Goal: Feedback & Contribution: Contribute content

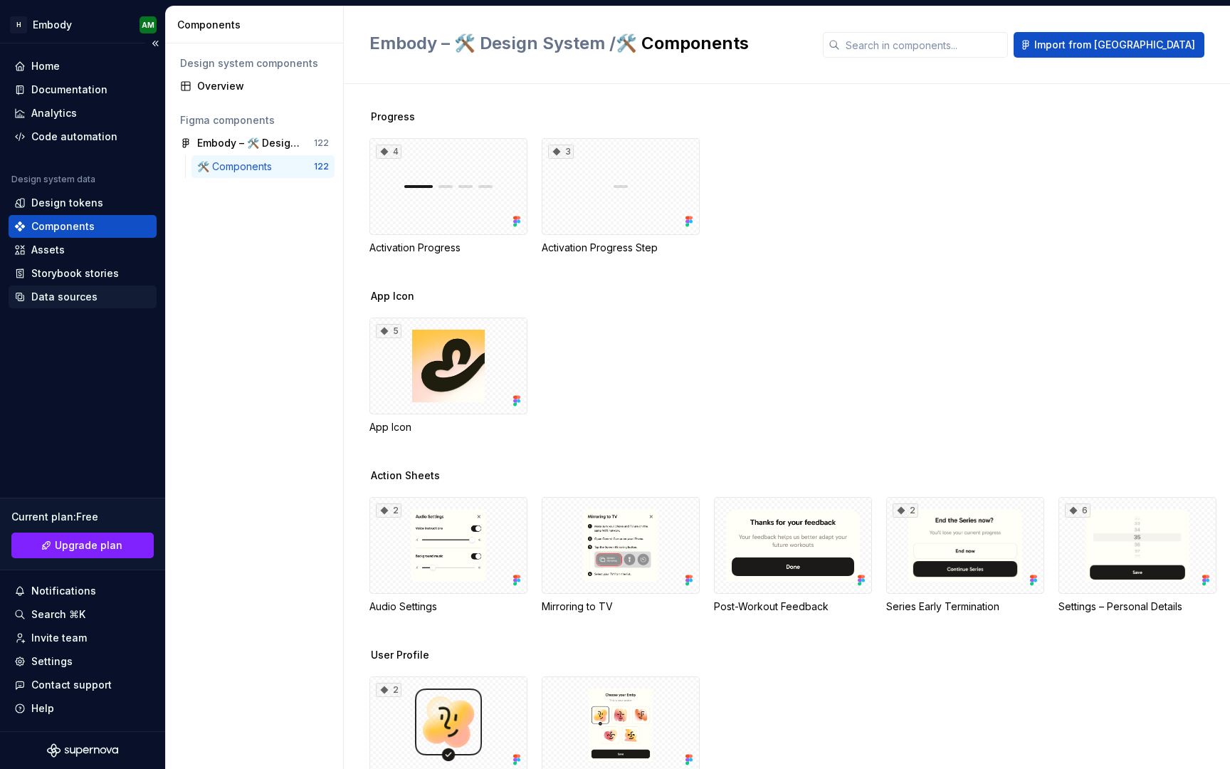
click at [50, 298] on div "Data sources" at bounding box center [64, 297] width 66 height 14
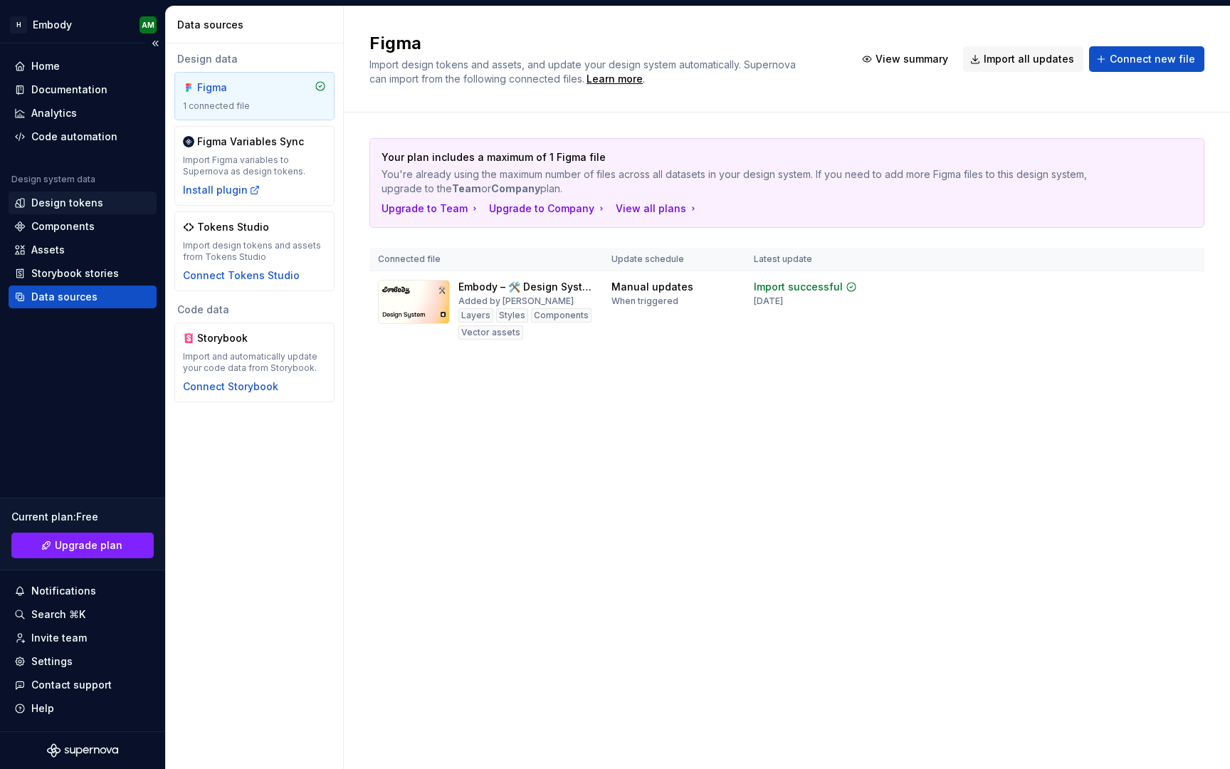
click at [100, 206] on div "Design tokens" at bounding box center [82, 203] width 137 height 14
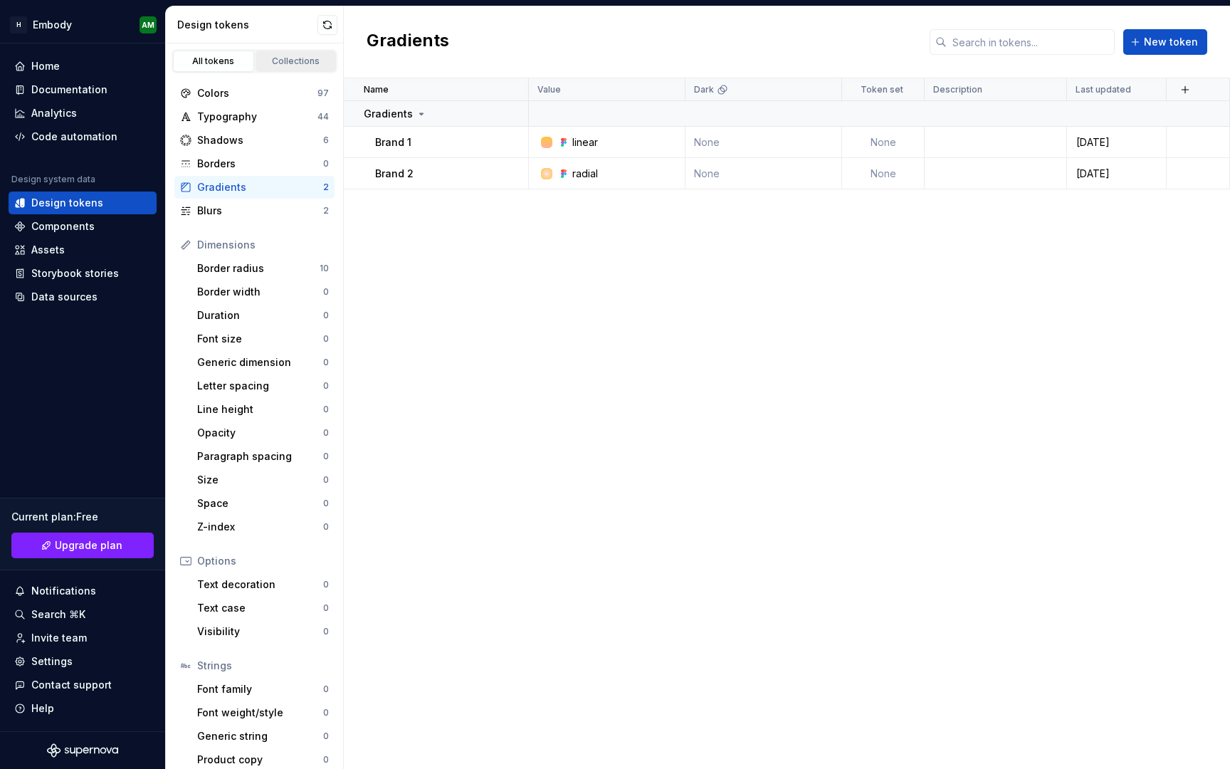
click at [304, 58] on div "Collections" at bounding box center [296, 61] width 71 height 11
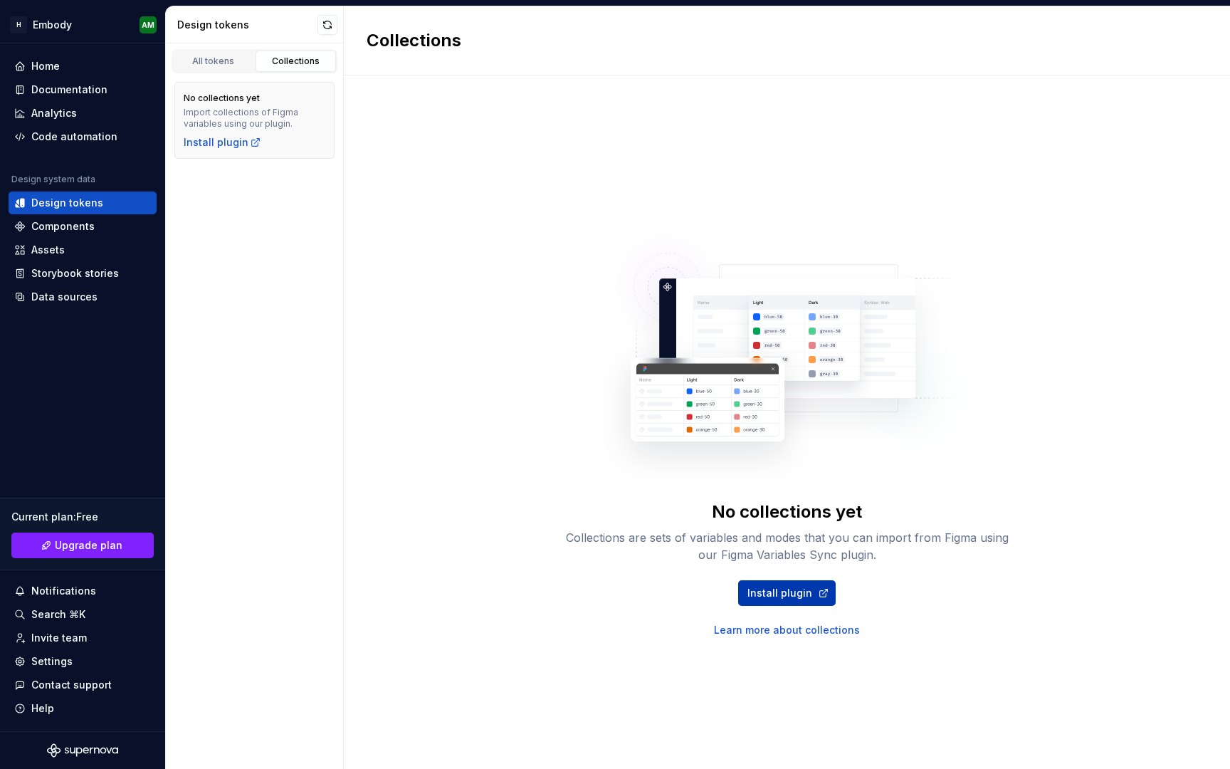
click at [790, 600] on span "Install plugin" at bounding box center [780, 593] width 65 height 14
click at [215, 65] on div "All tokens" at bounding box center [213, 61] width 71 height 11
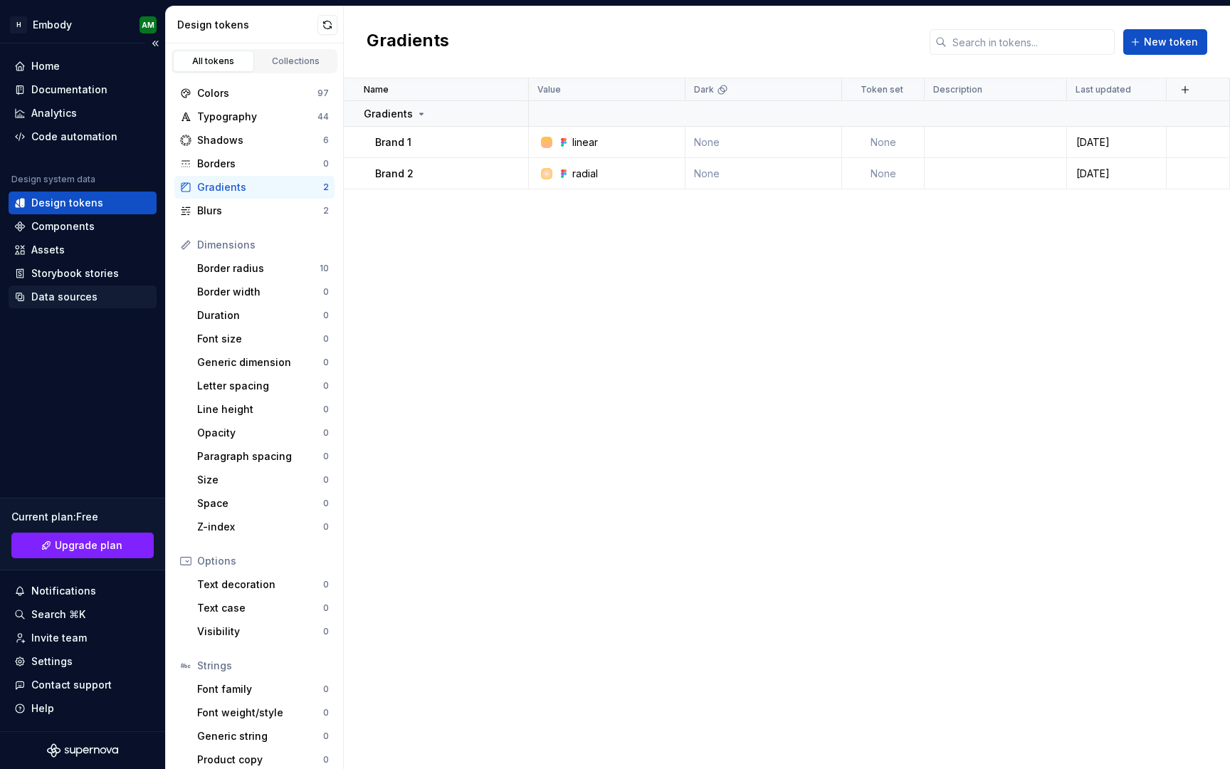
click at [71, 294] on div "Data sources" at bounding box center [64, 297] width 66 height 14
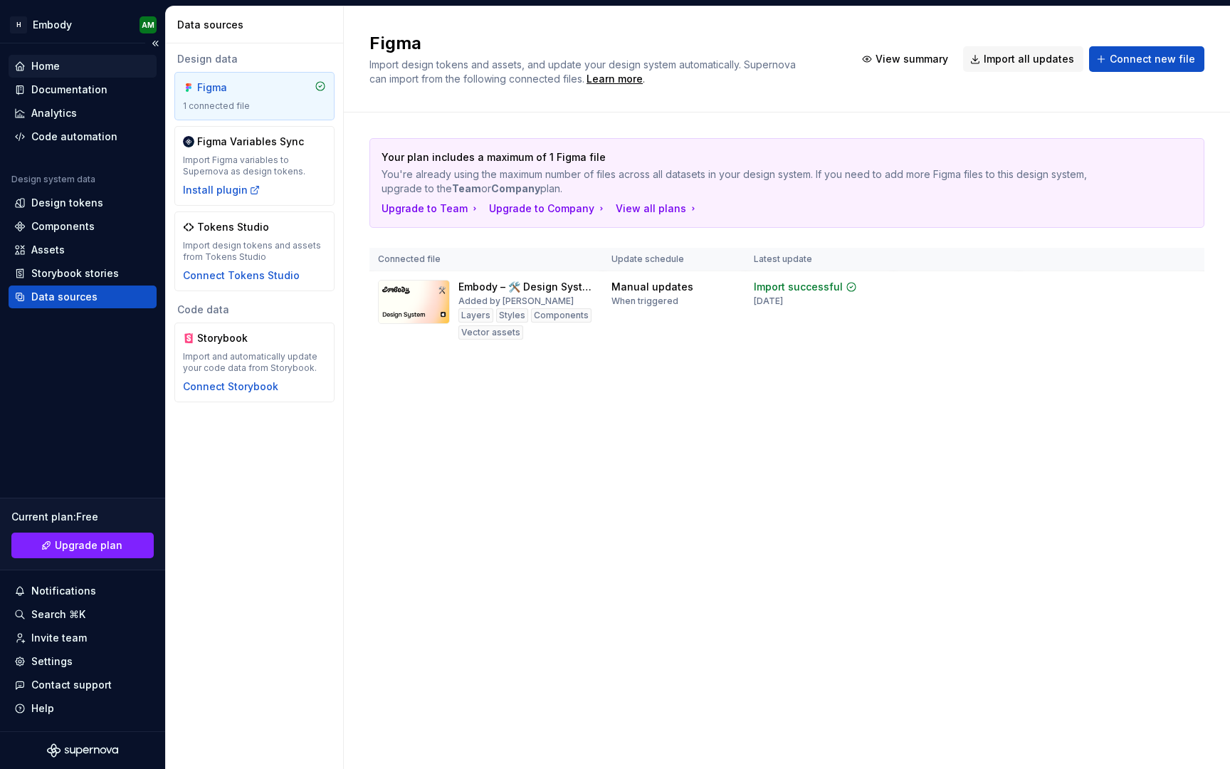
click at [49, 70] on div "Home" at bounding box center [45, 66] width 28 height 14
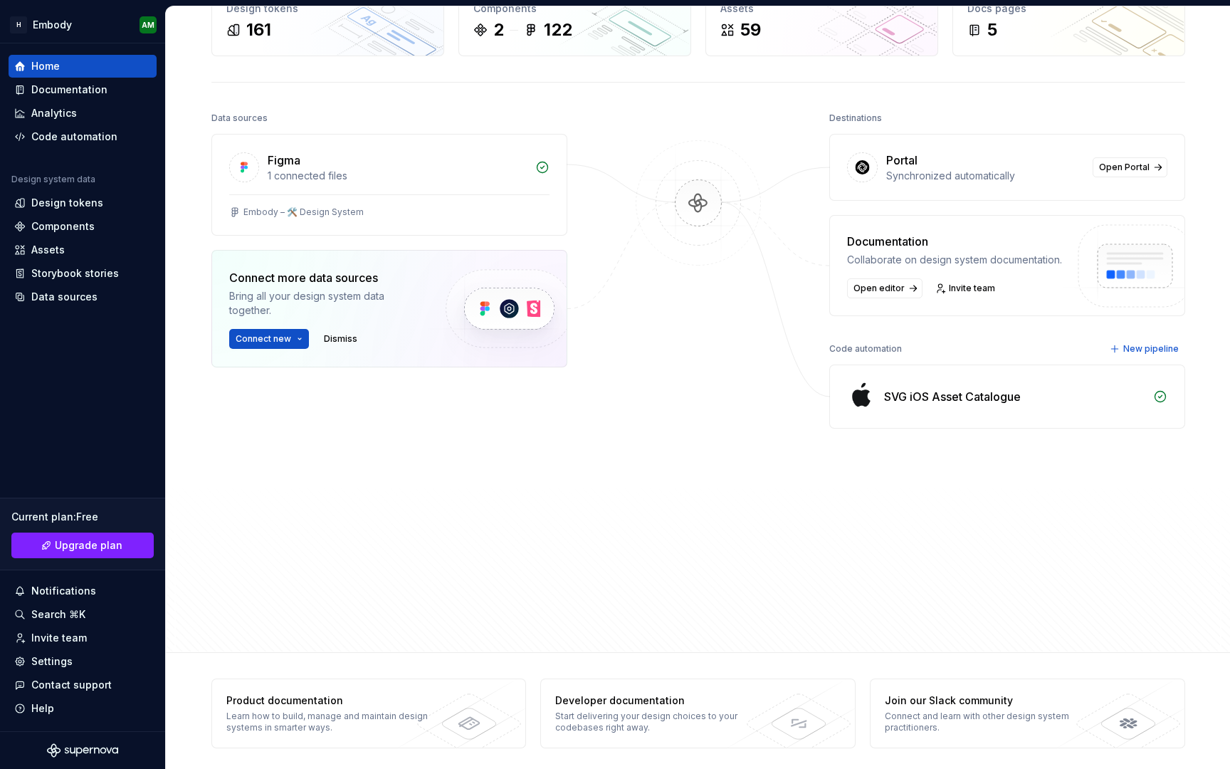
scroll to position [99, 0]
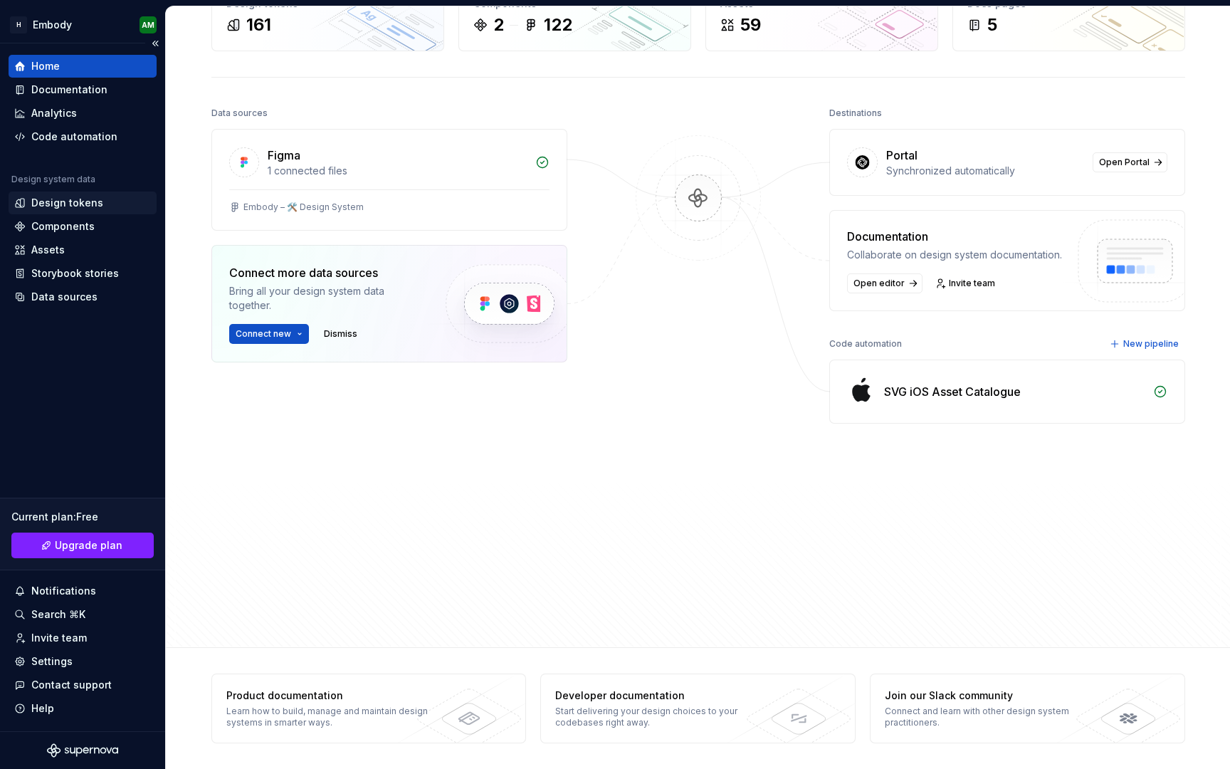
click at [113, 202] on div "Design tokens" at bounding box center [82, 203] width 137 height 14
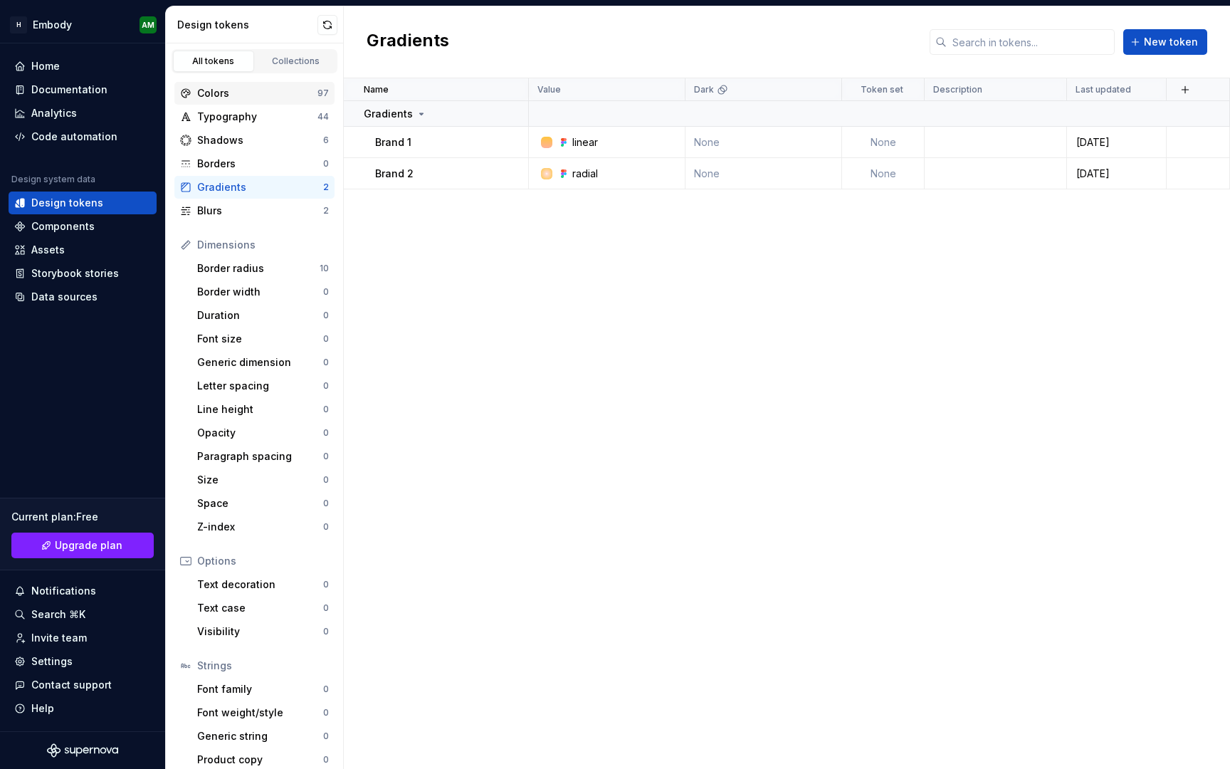
click at [220, 85] on div "Colors 97" at bounding box center [254, 93] width 160 height 23
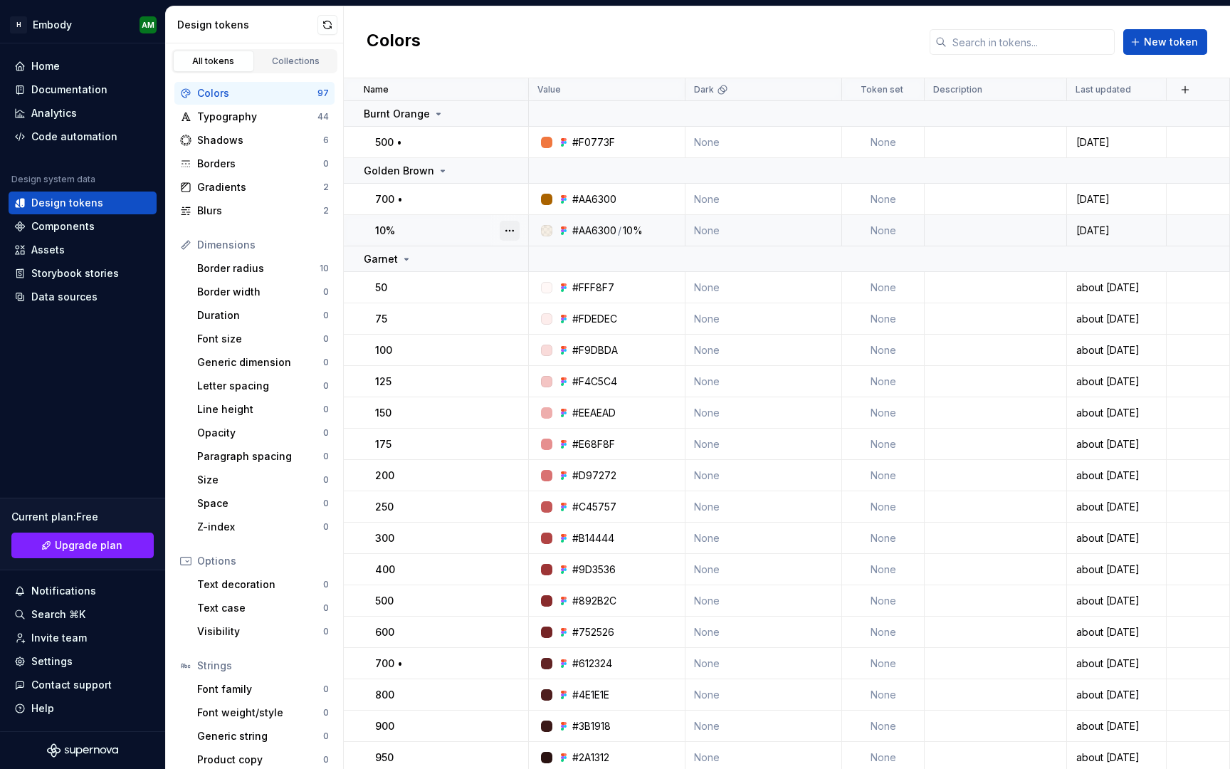
click at [513, 231] on button "button" at bounding box center [510, 231] width 20 height 20
click at [555, 37] on html "H Embody AM Home Documentation Analytics Code automation Design system data Des…" at bounding box center [615, 384] width 1230 height 769
click at [295, 115] on div "Typography" at bounding box center [257, 117] width 120 height 14
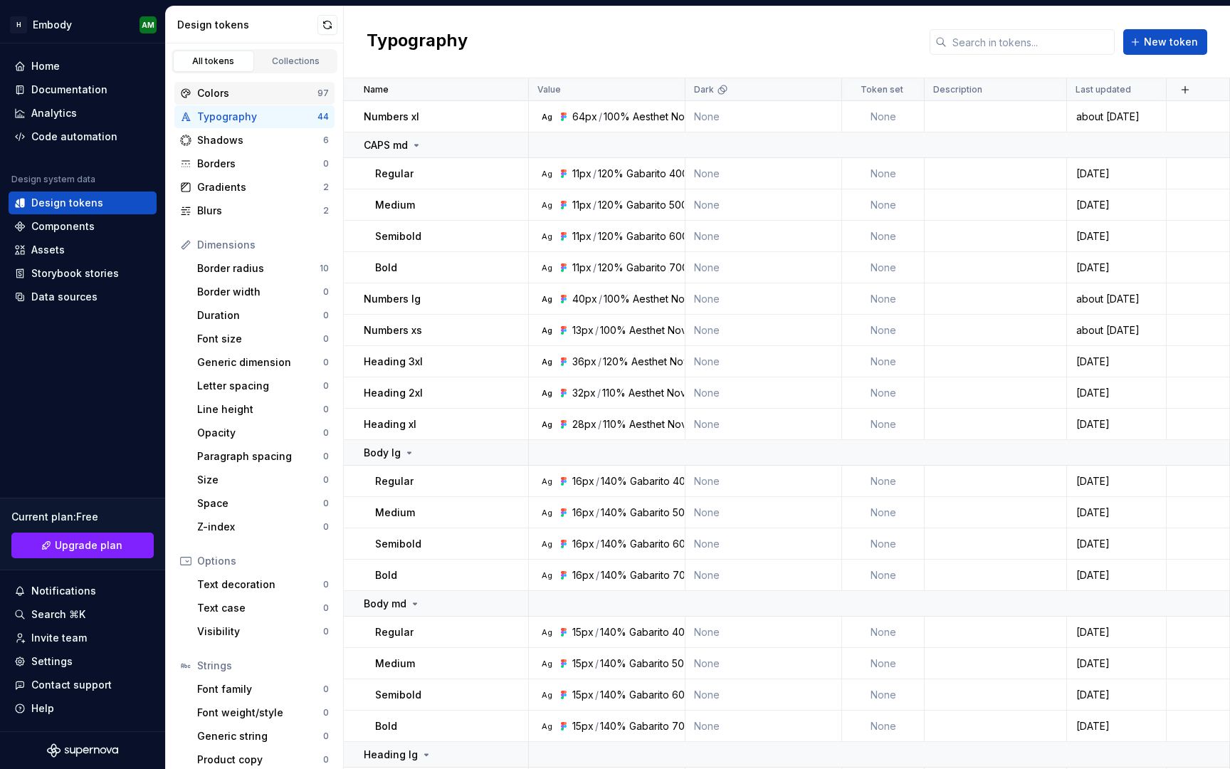
click at [296, 98] on div "Colors" at bounding box center [257, 93] width 120 height 14
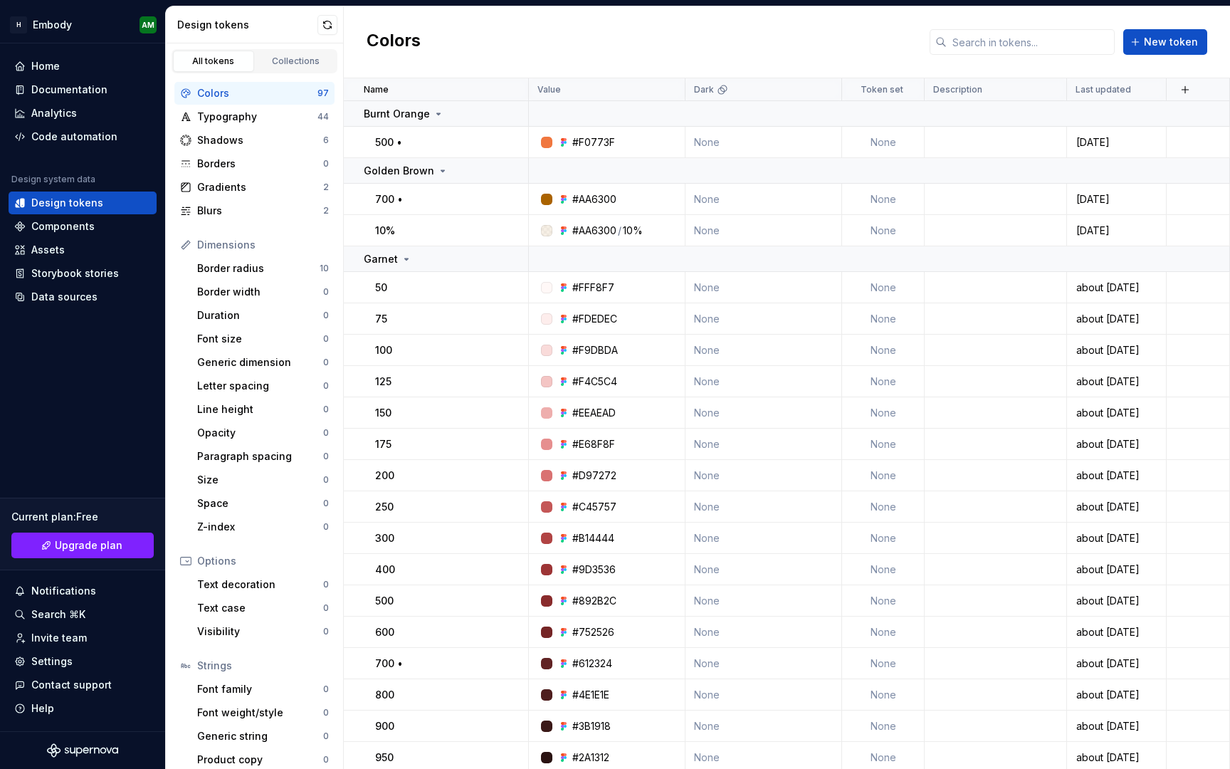
click at [272, 95] on div "Colors" at bounding box center [257, 93] width 120 height 14
click at [211, 86] on div "Colors" at bounding box center [257, 93] width 120 height 14
click at [203, 92] on div "Colors" at bounding box center [257, 93] width 120 height 14
click at [1184, 91] on button "button" at bounding box center [1186, 90] width 20 height 20
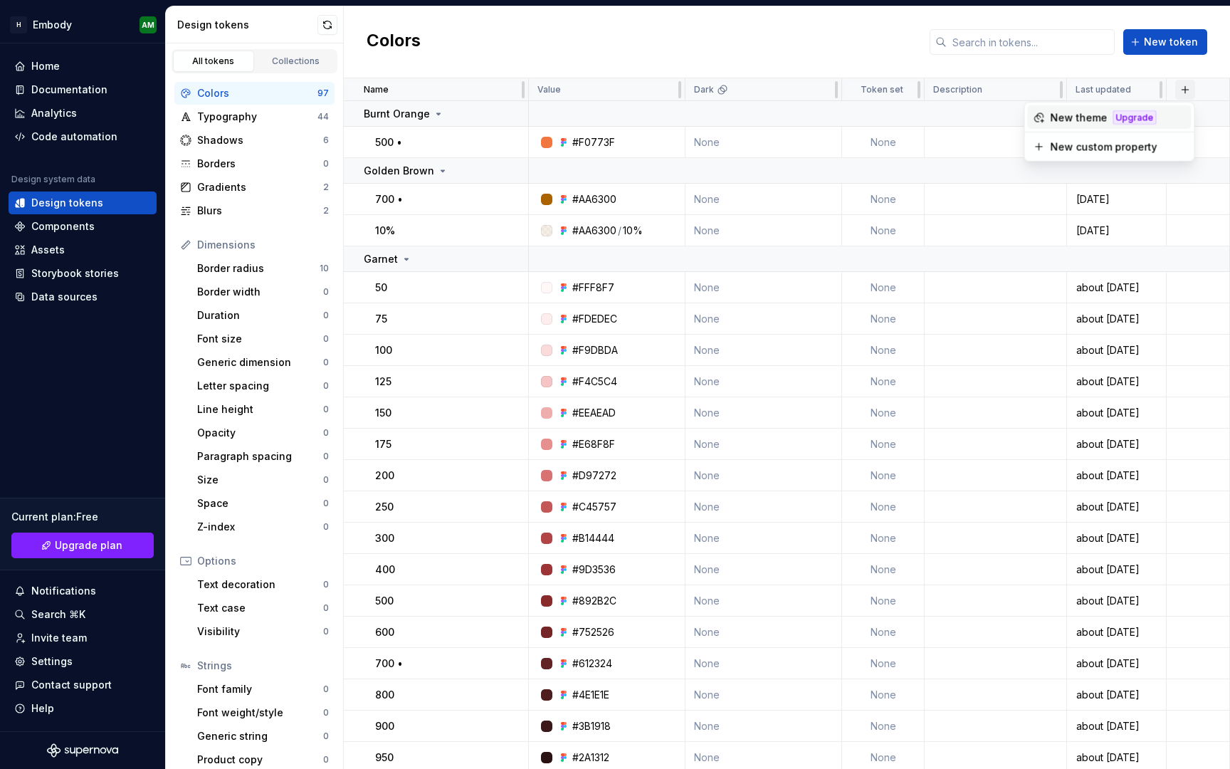
click at [1184, 91] on button "button" at bounding box center [1186, 90] width 20 height 20
click at [305, 117] on div "Typography" at bounding box center [257, 117] width 120 height 14
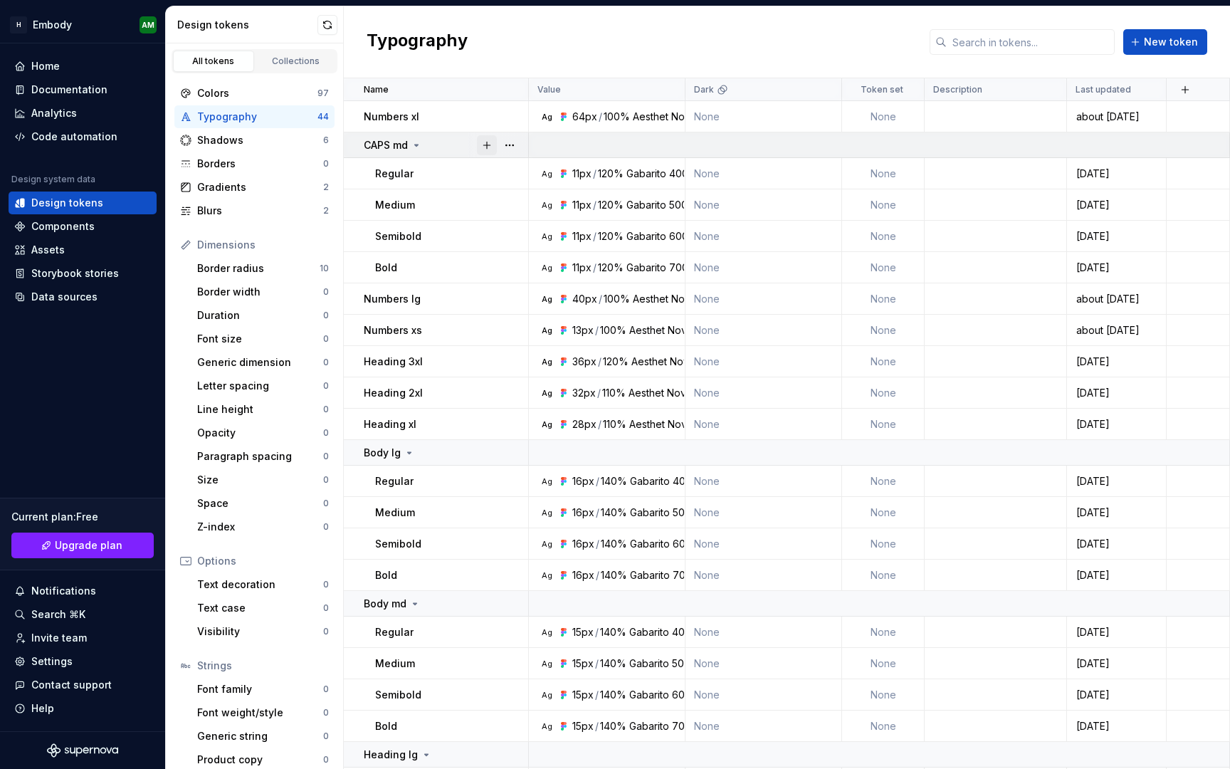
click at [487, 141] on button "button" at bounding box center [487, 145] width 20 height 20
click at [278, 95] on div "Colors" at bounding box center [257, 93] width 120 height 14
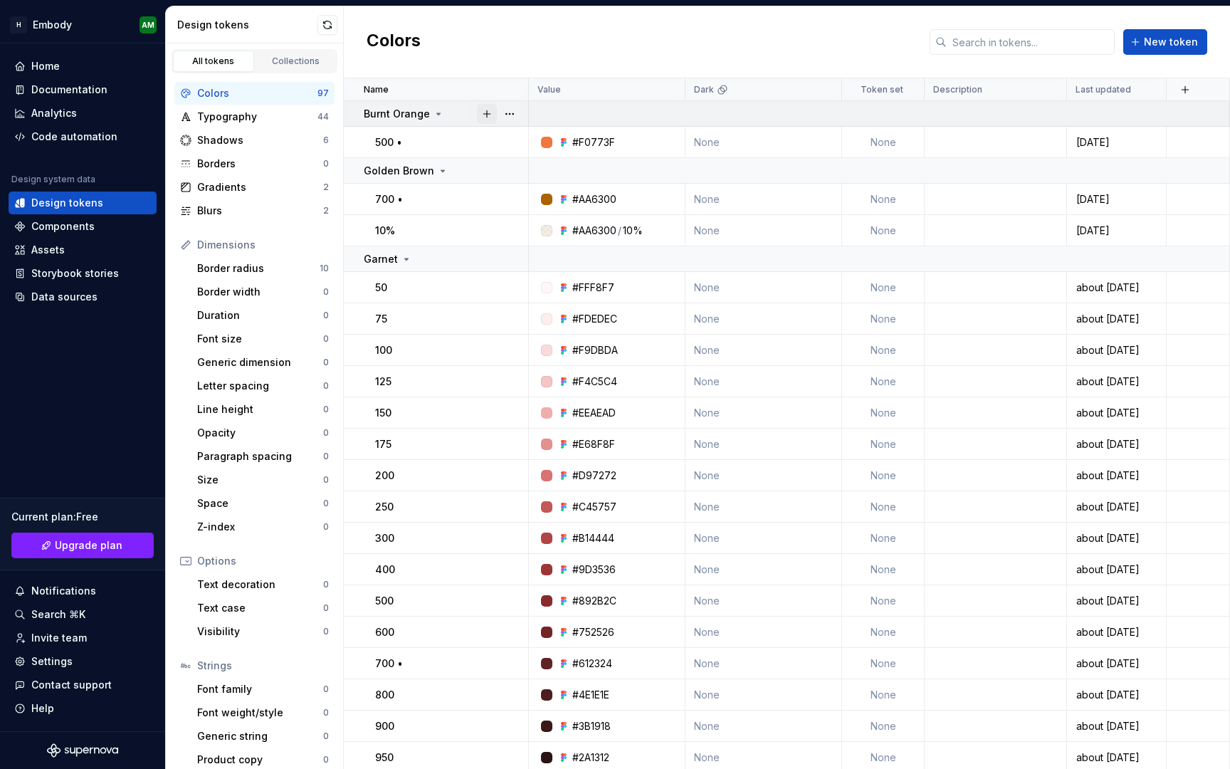
click at [482, 115] on button "button" at bounding box center [487, 114] width 20 height 20
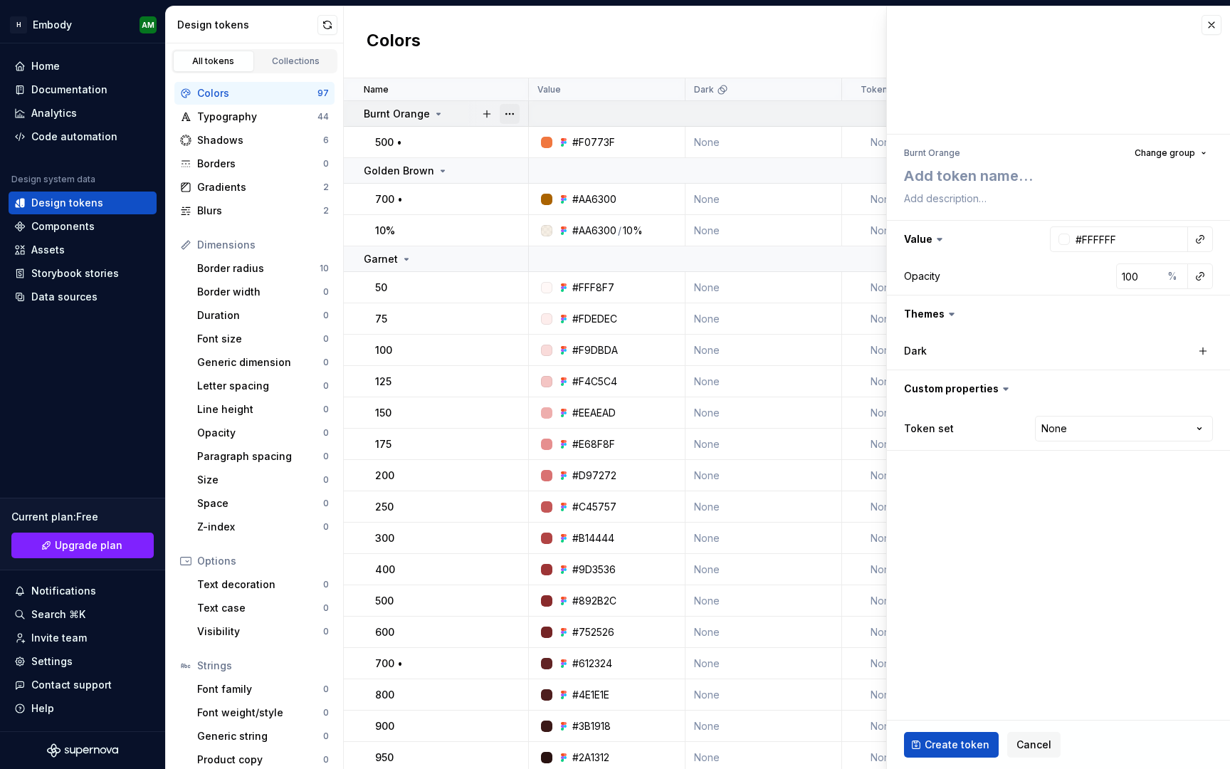
click at [511, 114] on button "button" at bounding box center [510, 114] width 20 height 20
type textarea "*"
